Goal: Task Accomplishment & Management: Manage account settings

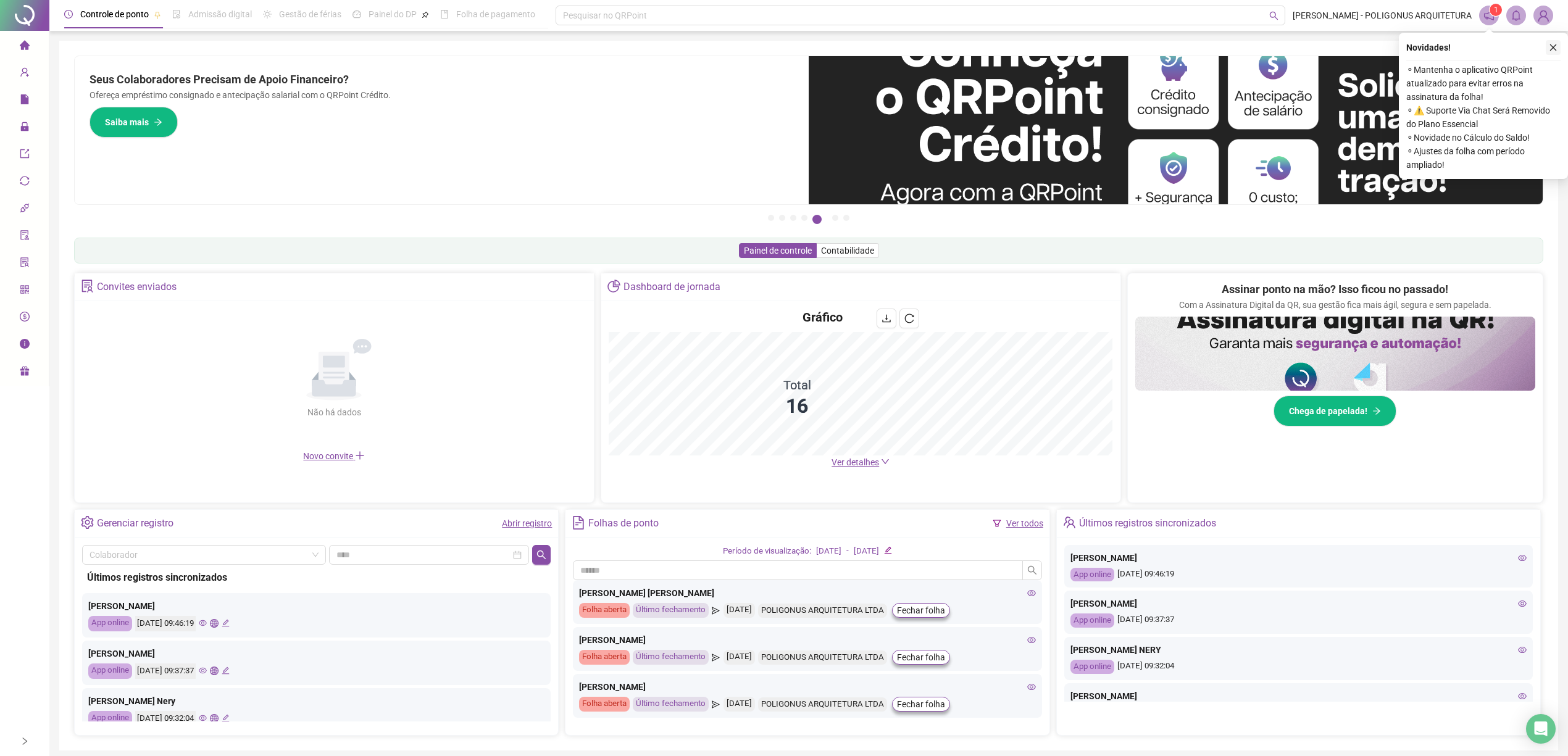
click at [1551, 48] on icon "close" at bounding box center [1552, 47] width 8 height 8
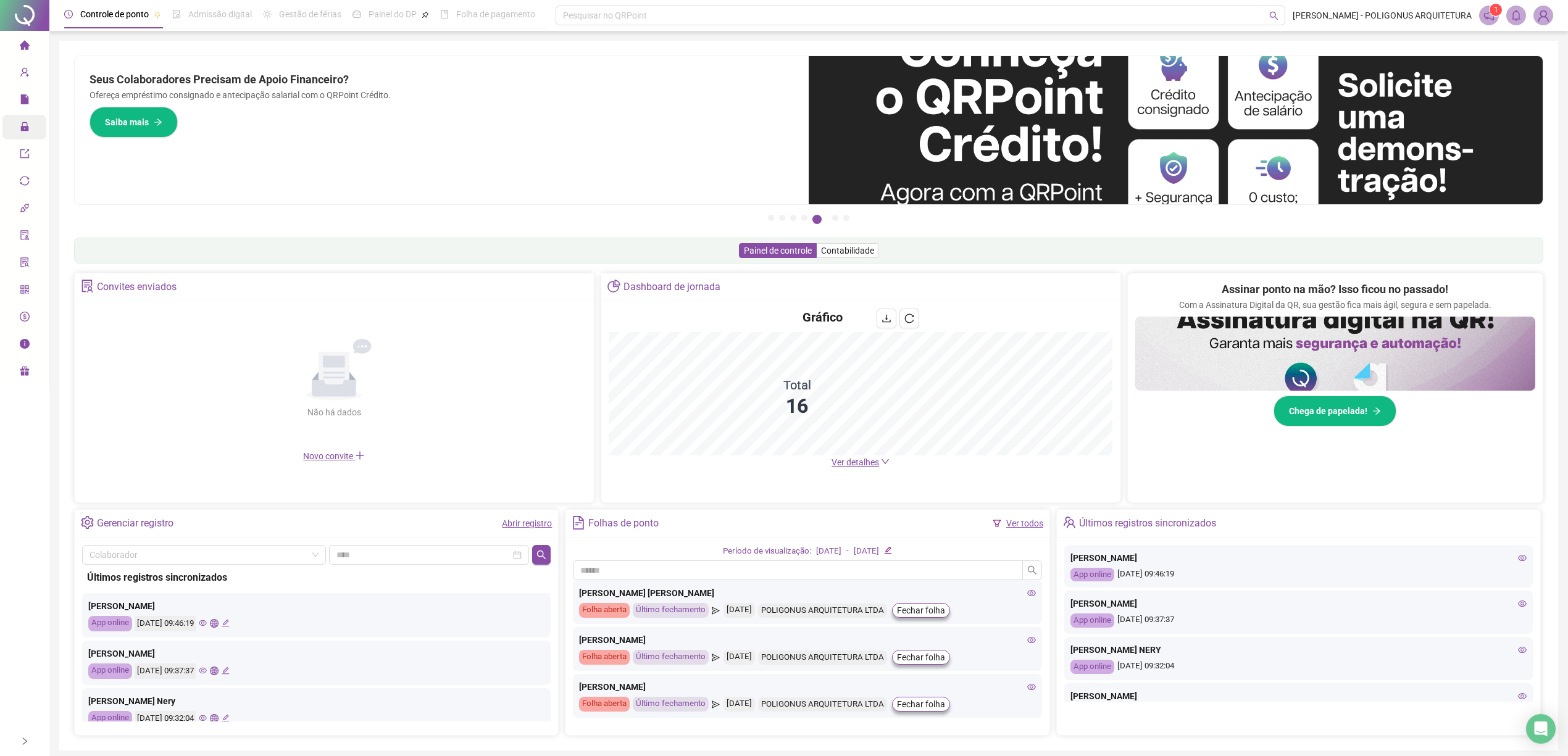
click at [32, 119] on span "Administração" at bounding box center [56, 128] width 72 height 25
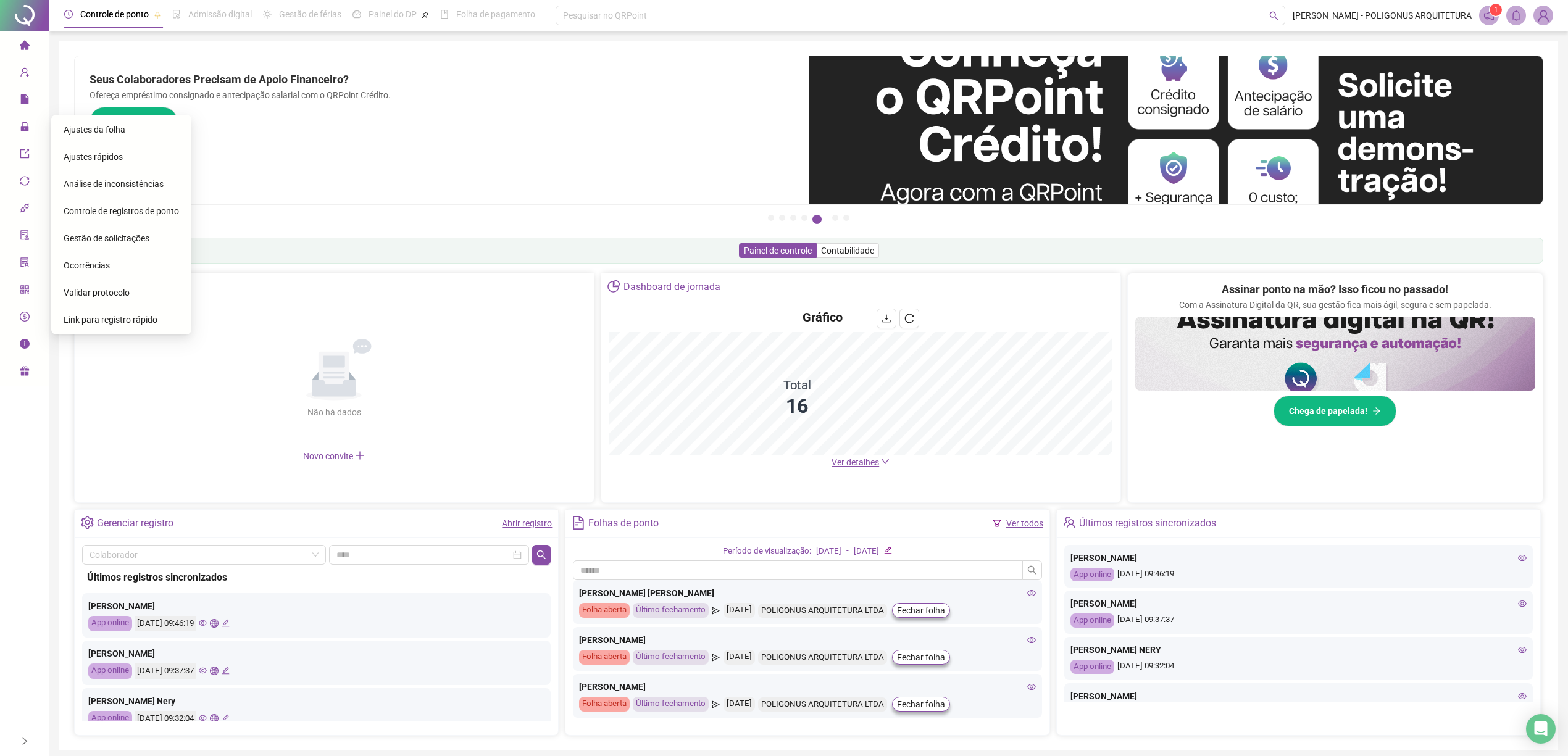
click at [137, 244] on div "Gestão de solicitações" at bounding box center [121, 238] width 115 height 25
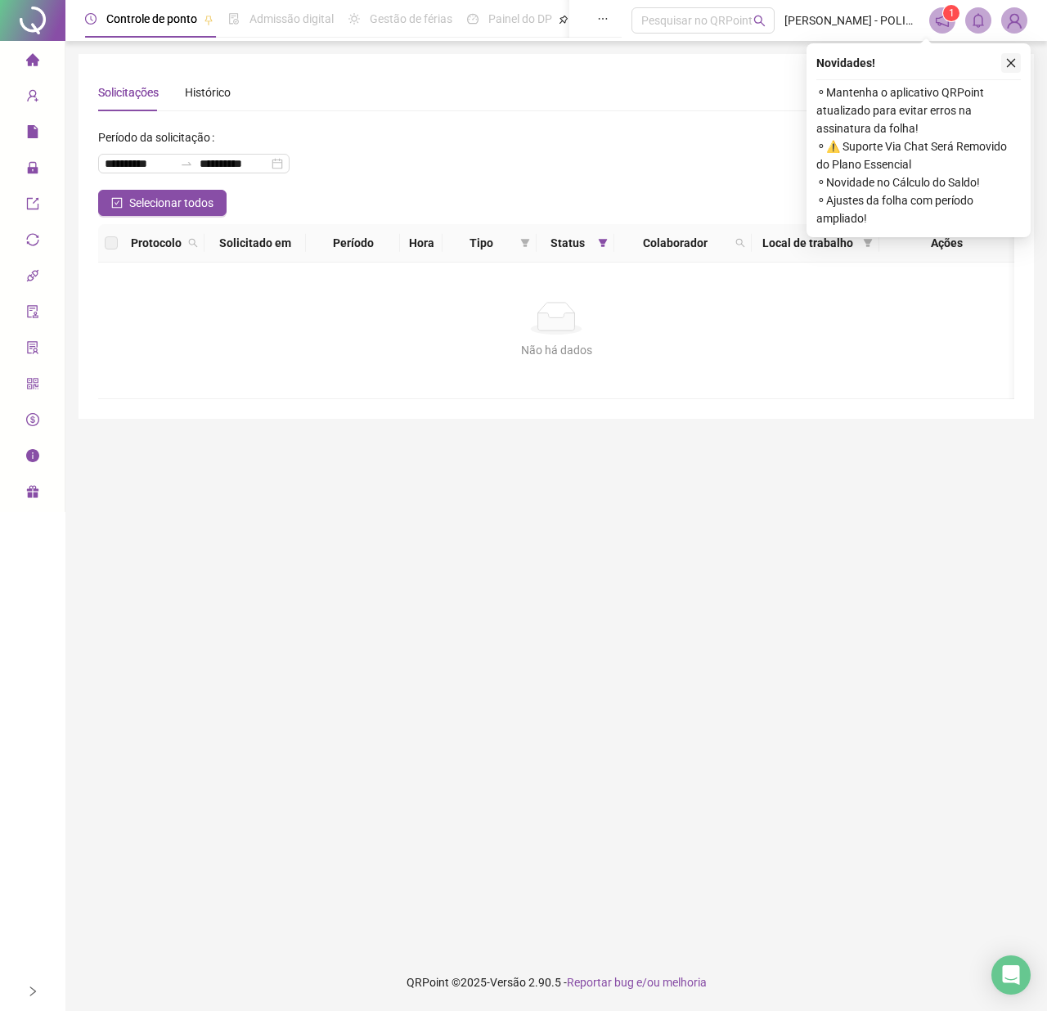
click at [1018, 63] on button "button" at bounding box center [1011, 63] width 20 height 20
click at [1024, 63] on icon "close" at bounding box center [1027, 62] width 11 height 11
click at [1023, 56] on button "button" at bounding box center [1028, 63] width 20 height 20
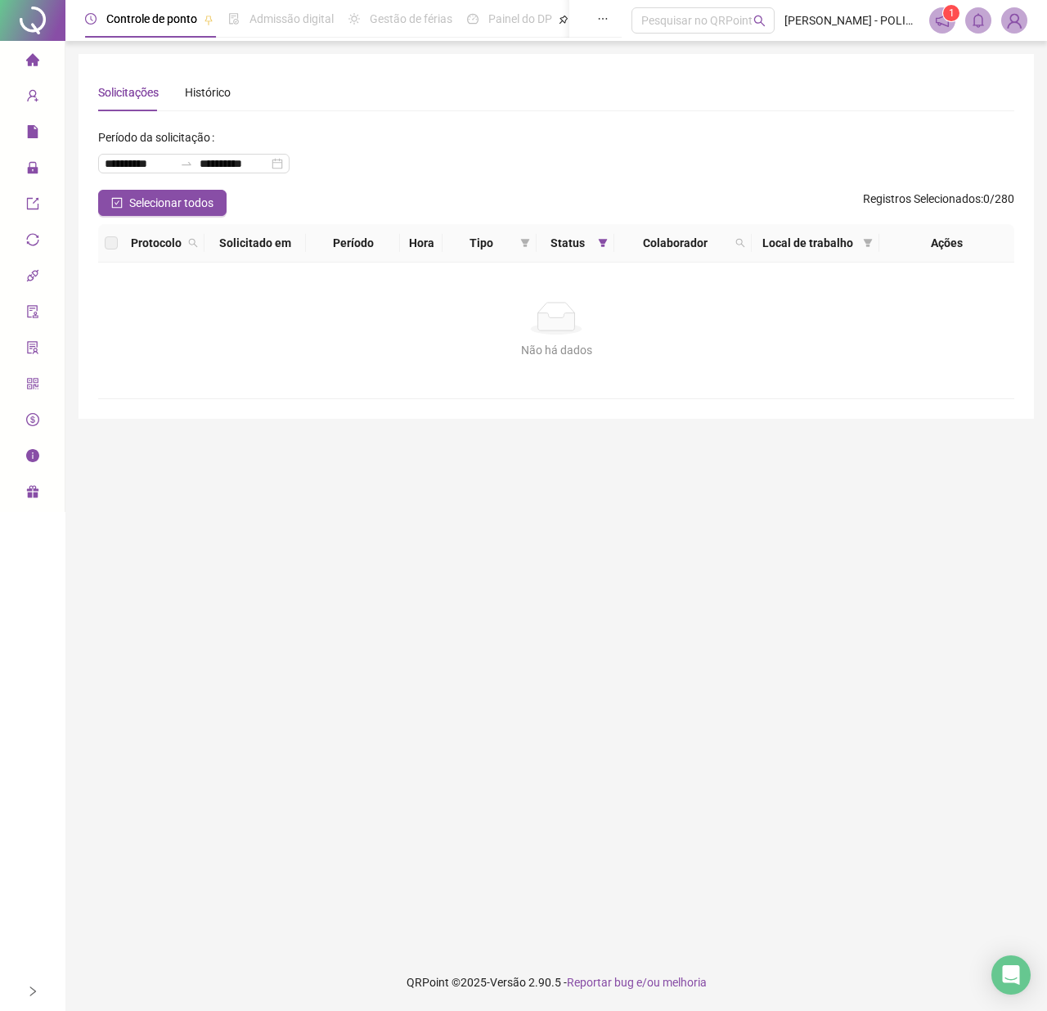
click at [26, 60] on icon "home" at bounding box center [32, 59] width 13 height 13
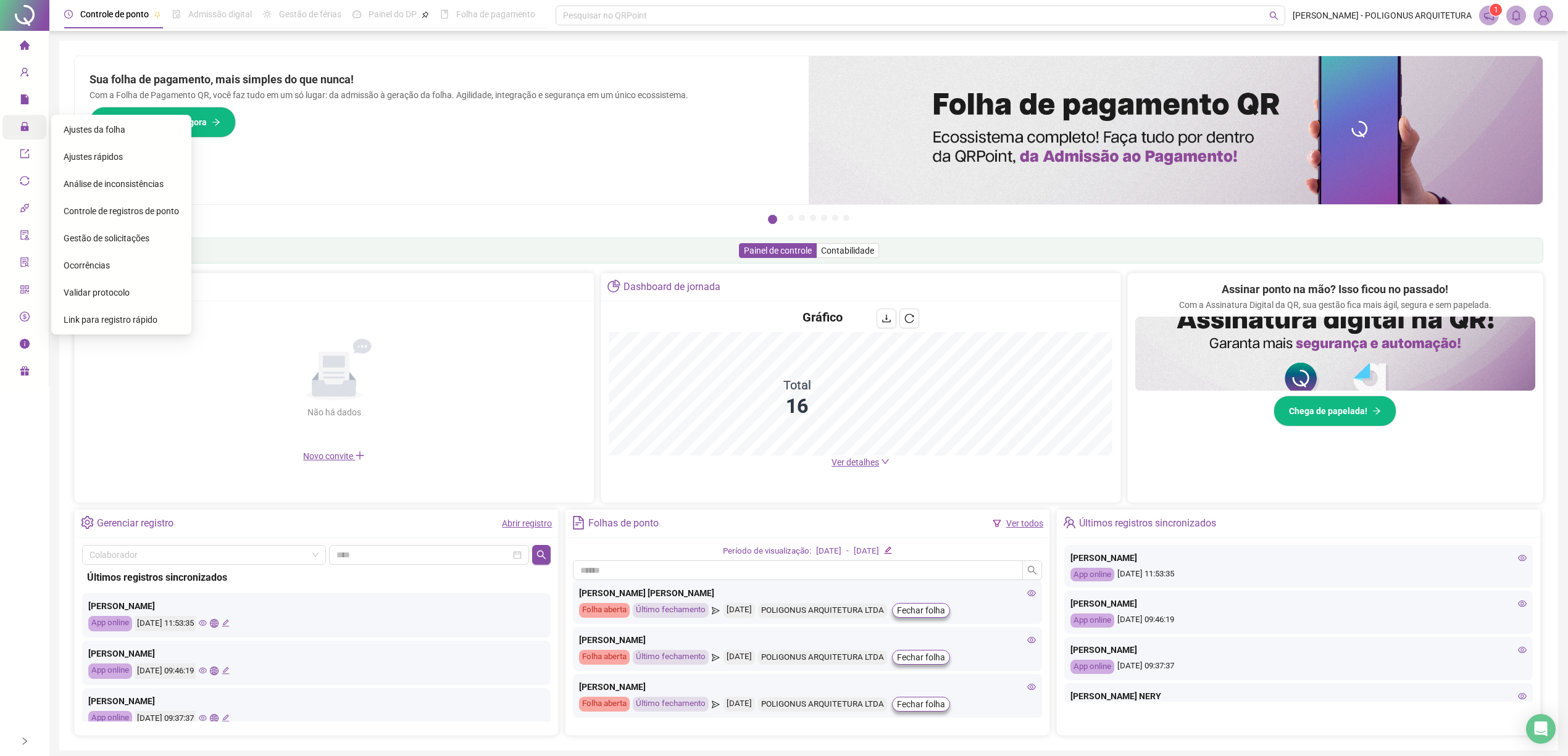
click at [112, 233] on span "Gestão de solicitações" at bounding box center [106, 238] width 86 height 10
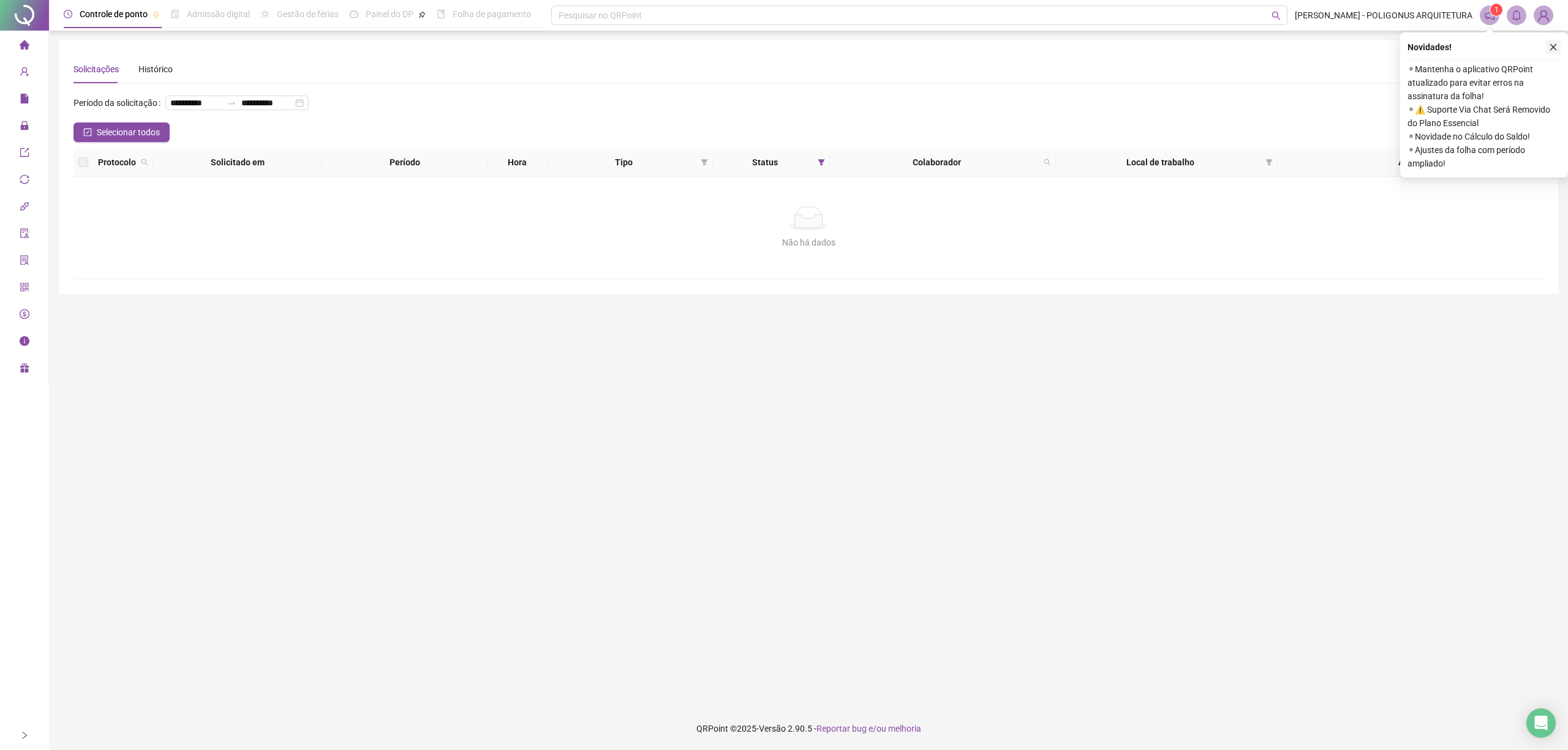
click at [1552, 47] on icon "close" at bounding box center [1553, 46] width 8 height 8
click at [1554, 46] on icon "close" at bounding box center [1553, 46] width 8 height 8
